Goal: Navigation & Orientation: Find specific page/section

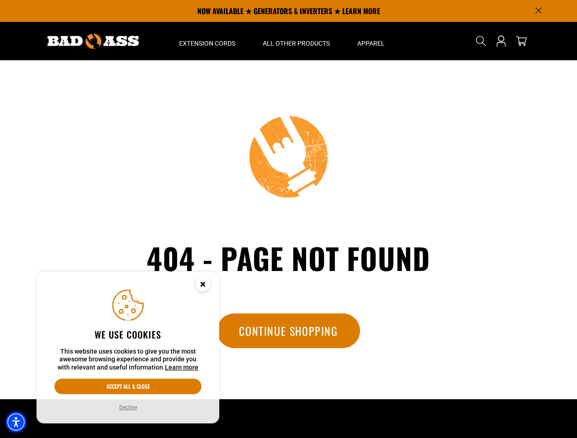
click at [16, 422] on img "Accessibility Menu" at bounding box center [16, 422] width 20 height 20
click at [538, 10] on body "Skip to main content Enable accessibility for low vision Open the accessibility…" at bounding box center [288, 309] width 577 height 618
click at [207, 41] on body "Skip to main content Enable accessibility for low vision Open the accessibility…" at bounding box center [288, 309] width 577 height 618
click at [296, 41] on body "Skip to main content Enable accessibility for low vision Open the accessibility…" at bounding box center [288, 309] width 577 height 618
click at [370, 41] on body "Skip to main content Enable accessibility for low vision Open the accessibility…" at bounding box center [288, 309] width 577 height 618
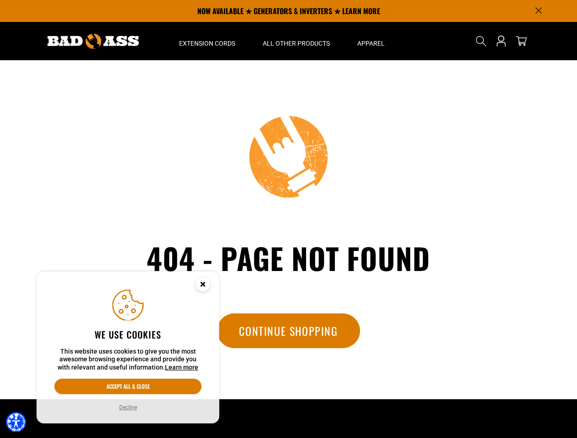
click at [481, 41] on body "Skip to main content Enable accessibility for low vision Open the accessibility…" at bounding box center [288, 309] width 577 height 618
click at [480, 49] on body "Skip to main content Enable accessibility for low vision Open the accessibility…" at bounding box center [288, 309] width 577 height 618
click at [128, 387] on body "Skip to main content Enable accessibility for low vision Open the accessibility…" at bounding box center [288, 309] width 577 height 618
click at [127, 408] on body "Skip to main content Enable accessibility for low vision Open the accessibility…" at bounding box center [288, 309] width 577 height 618
click at [203, 286] on body "Skip to main content Enable accessibility for low vision Open the accessibility…" at bounding box center [288, 309] width 577 height 618
